Goal: Task Accomplishment & Management: Use online tool/utility

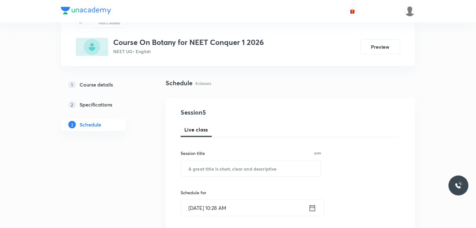
scroll to position [32, 0]
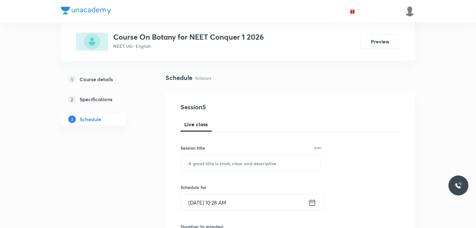
click at [195, 161] on input "text" at bounding box center [251, 163] width 140 height 16
type input "Morphology of Flower Plant"
click at [317, 185] on h6 "Schedule for" at bounding box center [250, 187] width 140 height 7
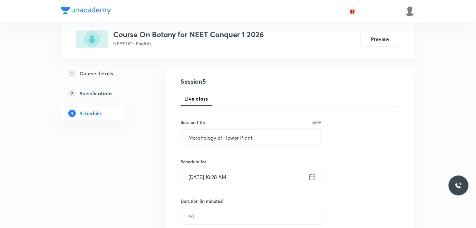
scroll to position [62, 0]
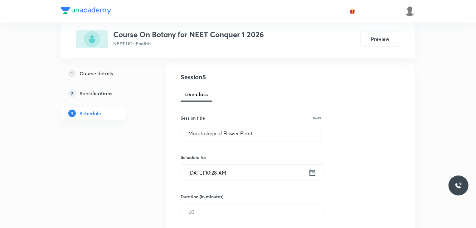
click at [315, 177] on div "[DATE] 10:28 AM ​" at bounding box center [251, 172] width 143 height 17
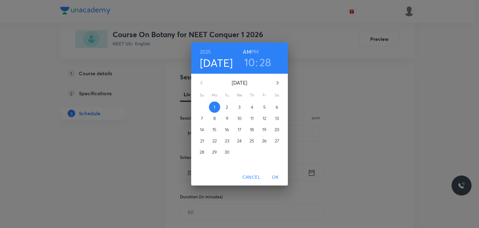
click at [246, 64] on h3 "10" at bounding box center [249, 61] width 11 height 13
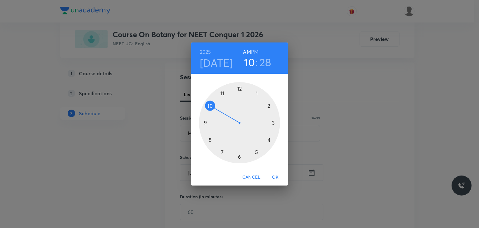
click at [262, 61] on h3 "28" at bounding box center [265, 61] width 12 height 13
click at [236, 153] on div at bounding box center [239, 122] width 81 height 81
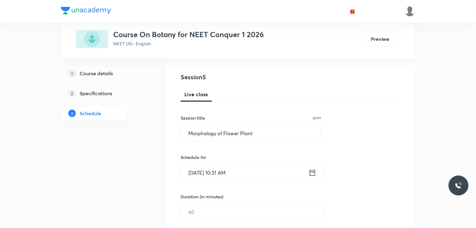
click at [310, 173] on icon at bounding box center [312, 172] width 8 height 9
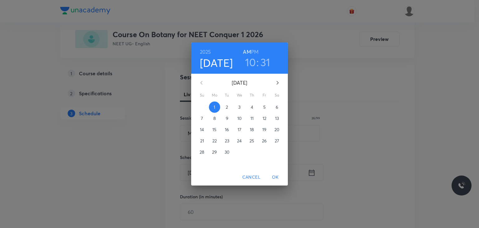
click at [265, 64] on h3 "31" at bounding box center [265, 61] width 10 height 13
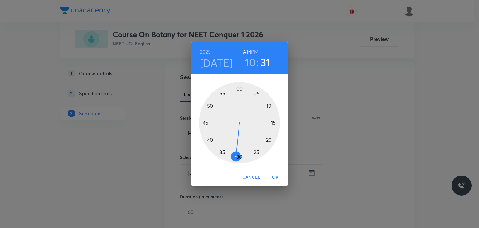
click at [222, 150] on div at bounding box center [239, 122] width 81 height 81
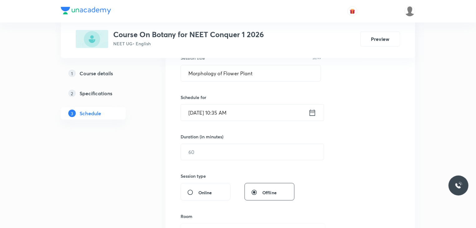
scroll to position [145, 0]
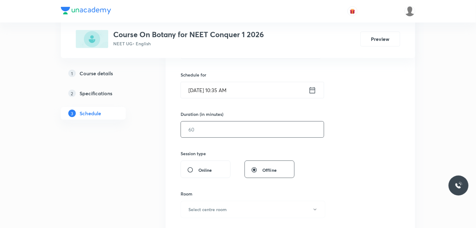
click at [209, 131] on input "text" at bounding box center [252, 129] width 143 height 16
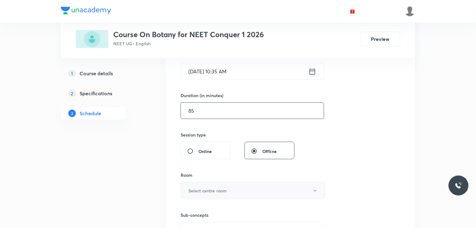
type input "85"
click at [216, 193] on button "Select centre room" at bounding box center [252, 190] width 145 height 17
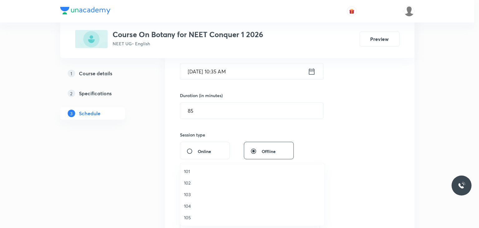
click at [187, 172] on span "101" at bounding box center [252, 171] width 137 height 7
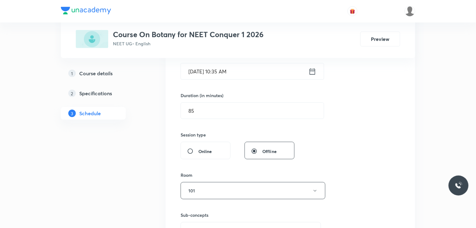
click at [150, 173] on div "Plus Courses Course On Botany for NEET Conquer 1 2026 NEET UG • English Preview…" at bounding box center [238, 195] width 354 height 647
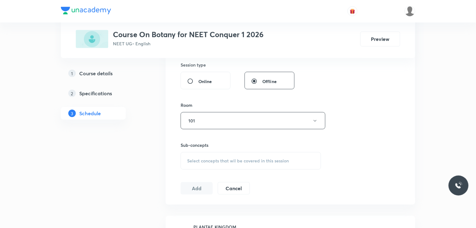
scroll to position [236, 0]
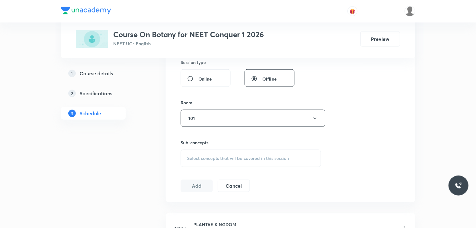
click at [202, 157] on span "Select concepts that wil be covered in this session" at bounding box center [238, 158] width 102 height 5
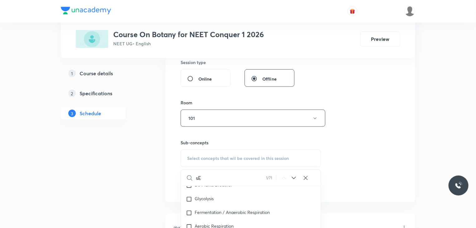
type input "s"
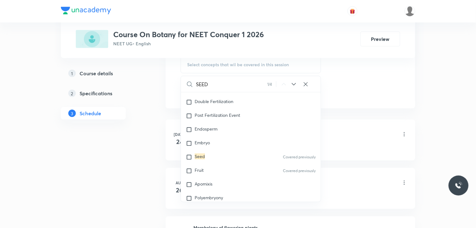
scroll to position [2232, 0]
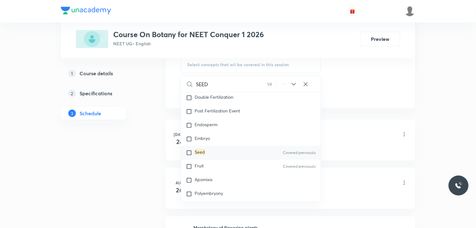
type input "SEED"
click at [188, 151] on input "checkbox" at bounding box center [190, 152] width 9 height 6
checkbox input "true"
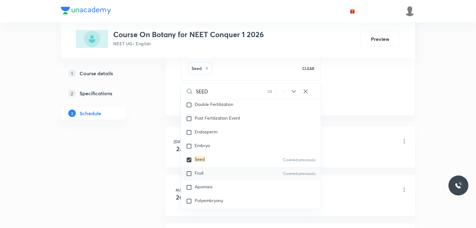
click at [189, 173] on input "checkbox" at bounding box center [190, 173] width 9 height 6
checkbox input "true"
click at [96, 181] on div "1 Course details 2 Specifications 3 Schedule" at bounding box center [103, 68] width 85 height 584
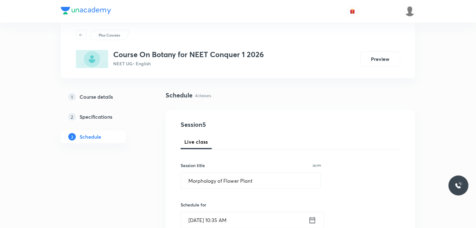
scroll to position [16, 0]
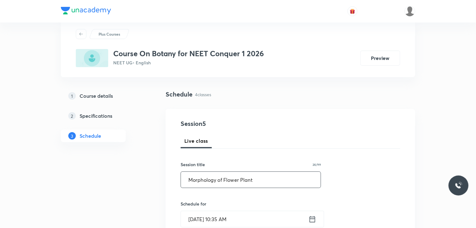
click at [239, 179] on input "Morphology of Flower Plant" at bounding box center [251, 179] width 140 height 16
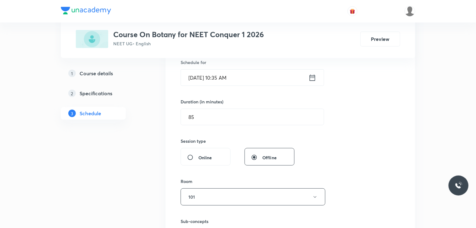
scroll to position [0, 0]
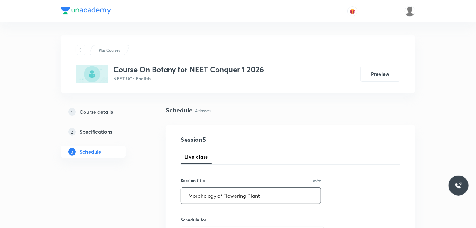
click at [267, 200] on input "Morphology of Flowering Plant" at bounding box center [251, 195] width 140 height 16
type input "Morphology of Flowering Plants"
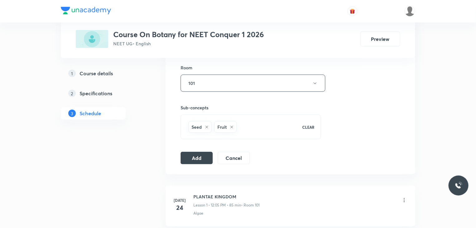
scroll to position [271, 0]
click at [187, 157] on button "Add" at bounding box center [196, 157] width 32 height 12
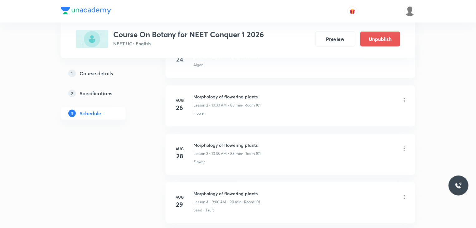
scroll to position [115, 0]
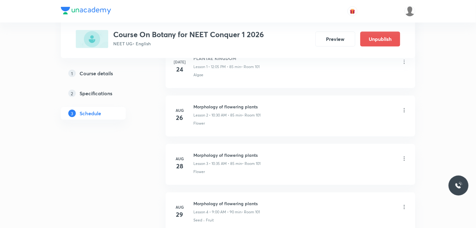
click at [93, 179] on div "1 Course details 2 Specifications 3 Schedule" at bounding box center [103, 159] width 85 height 339
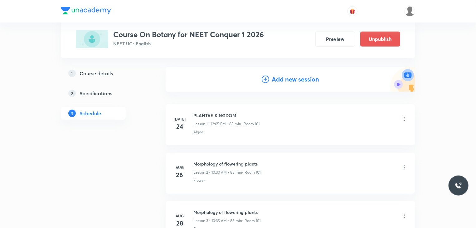
scroll to position [0, 0]
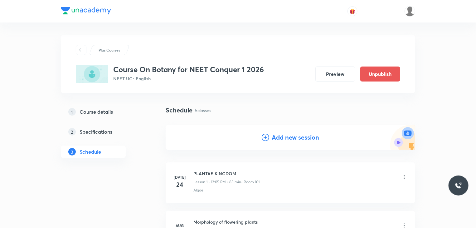
click at [276, 139] on h4 "Add new session" at bounding box center [295, 136] width 47 height 9
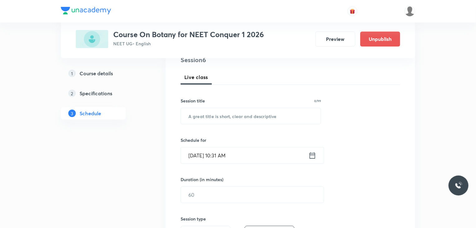
scroll to position [79, 0]
click at [275, 116] on input "text" at bounding box center [251, 116] width 140 height 16
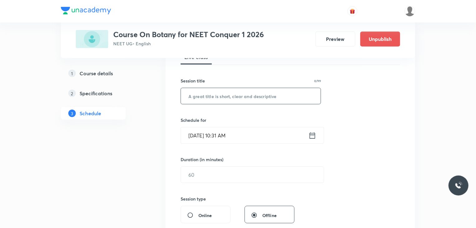
scroll to position [99, 0]
type input "Morphology of Flowering Plants"
click at [313, 139] on div "[DATE] 10:31 AM ​" at bounding box center [251, 135] width 143 height 17
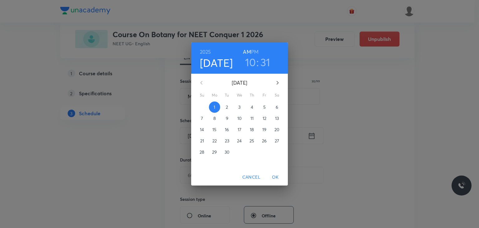
click at [250, 65] on h3 "10" at bounding box center [250, 61] width 11 height 13
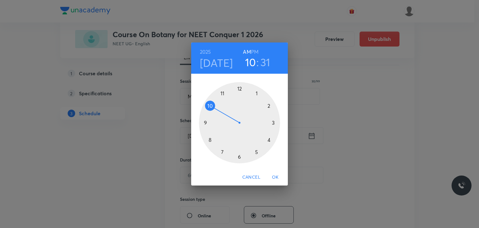
click at [267, 106] on div at bounding box center [239, 122] width 81 height 81
click at [264, 62] on h3 "31" at bounding box center [266, 61] width 10 height 13
click at [238, 91] on div at bounding box center [239, 122] width 81 height 81
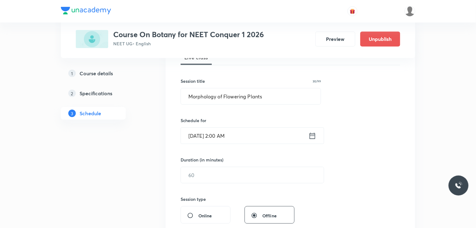
click at [312, 139] on icon at bounding box center [312, 135] width 8 height 9
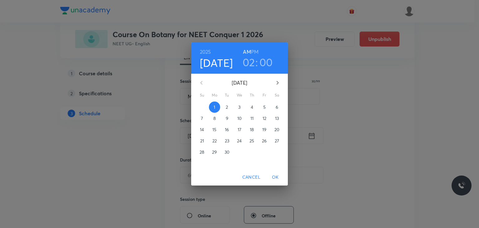
click at [312, 139] on div "[DATE] 02 : 00 AM PM [DATE] Su Mo Tu We Th Fr Sa 31 1 2 3 4 5 6 7 8 9 10 11 12 …" at bounding box center [239, 114] width 479 height 228
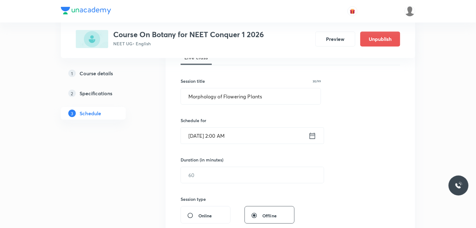
click at [312, 136] on icon at bounding box center [312, 135] width 8 height 9
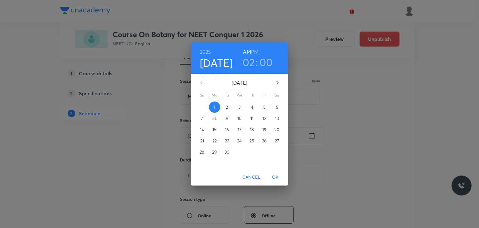
click at [252, 51] on h6 "PM" at bounding box center [254, 51] width 7 height 9
click at [341, 110] on div "[DATE] 02 : 00 AM PM [DATE] Su Mo Tu We Th Fr Sa 31 1 2 3 4 5 6 7 8 9 10 11 12 …" at bounding box center [239, 114] width 479 height 228
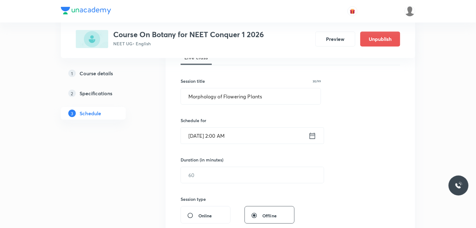
click at [312, 139] on icon at bounding box center [312, 135] width 8 height 9
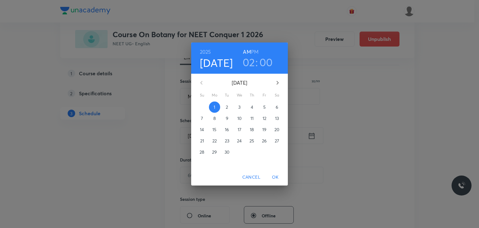
click at [254, 50] on h6 "PM" at bounding box center [254, 51] width 7 height 9
click at [274, 178] on span "OK" at bounding box center [275, 177] width 15 height 8
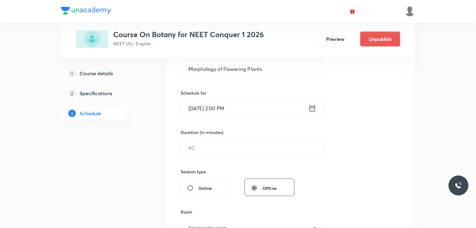
scroll to position [127, 0]
click at [200, 151] on input "text" at bounding box center [252, 147] width 143 height 16
type input "90"
click at [363, 138] on div "Session 6 Live class Session title 30/99 Morphology of Flowering Plants ​ Sched…" at bounding box center [289, 154] width 219 height 293
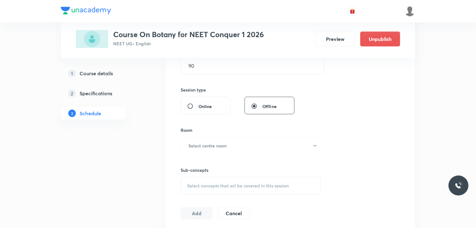
scroll to position [209, 0]
click at [238, 146] on button "Select centre room" at bounding box center [252, 144] width 145 height 17
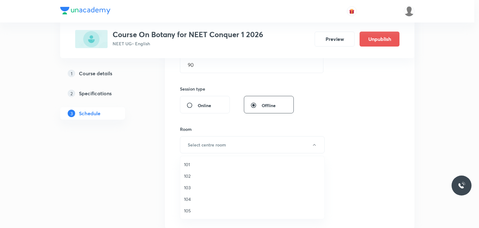
click at [218, 162] on span "101" at bounding box center [252, 164] width 137 height 7
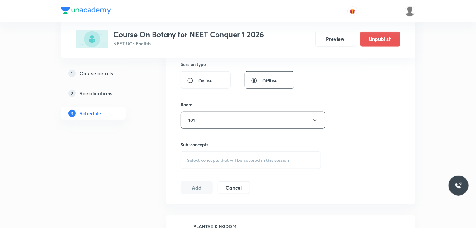
scroll to position [236, 0]
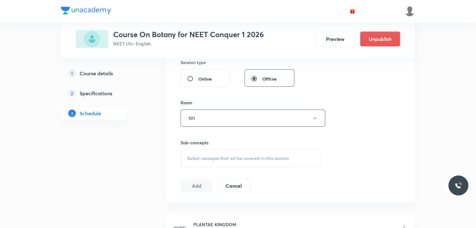
click at [211, 157] on span "Select concepts that wil be covered in this session" at bounding box center [238, 158] width 102 height 5
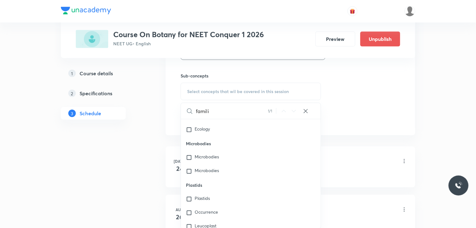
scroll to position [4397, 0]
type input "famili"
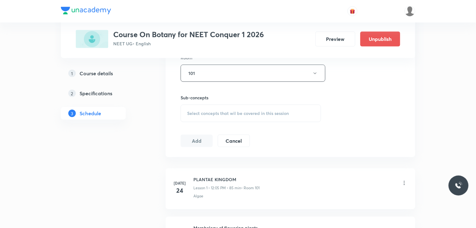
scroll to position [279, 0]
click at [228, 115] on span "Select concepts that wil be covered in this session" at bounding box center [238, 114] width 102 height 5
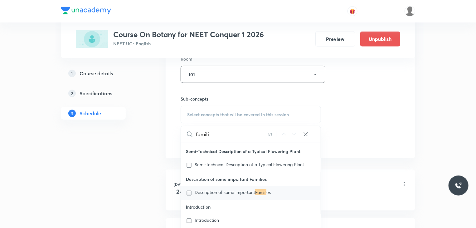
scroll to position [10741, 0]
type input "famili"
click at [190, 188] on input "checkbox" at bounding box center [190, 191] width 9 height 6
checkbox input "true"
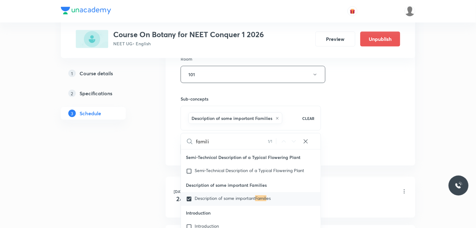
click at [74, 129] on div "1 Course details 2 Specifications 3 Schedule" at bounding box center [103, 142] width 85 height 632
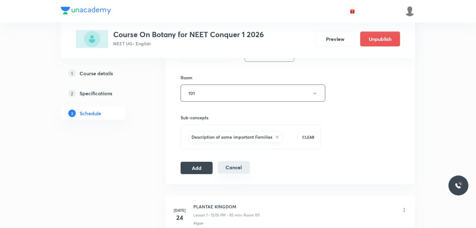
scroll to position [262, 0]
click at [183, 172] on div "Session 6 Live class Session title 30/99 Morphology of Flowering Plants ​ Sched…" at bounding box center [290, 23] width 249 height 320
click at [195, 167] on button "Add" at bounding box center [196, 166] width 32 height 12
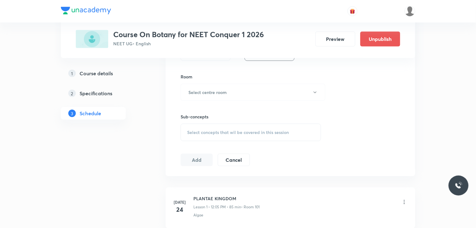
scroll to position [227, 0]
